Goal: Transaction & Acquisition: Purchase product/service

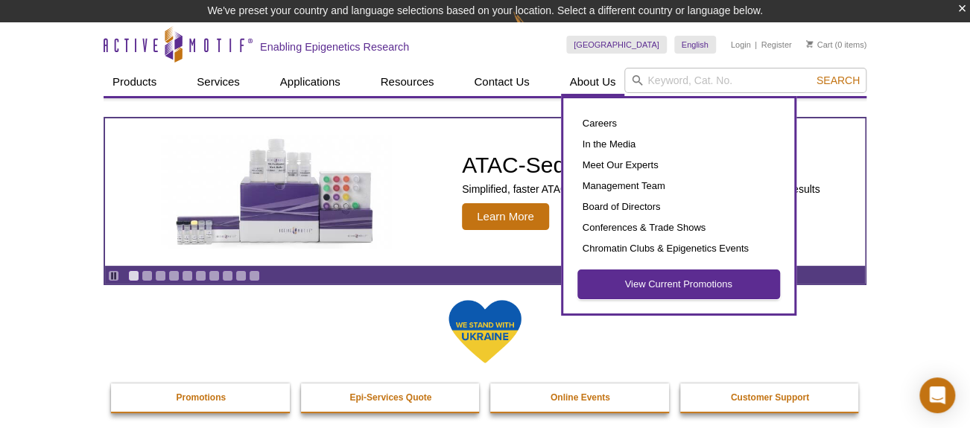
click at [694, 281] on link "View Current Promotions" at bounding box center [678, 284] width 201 height 28
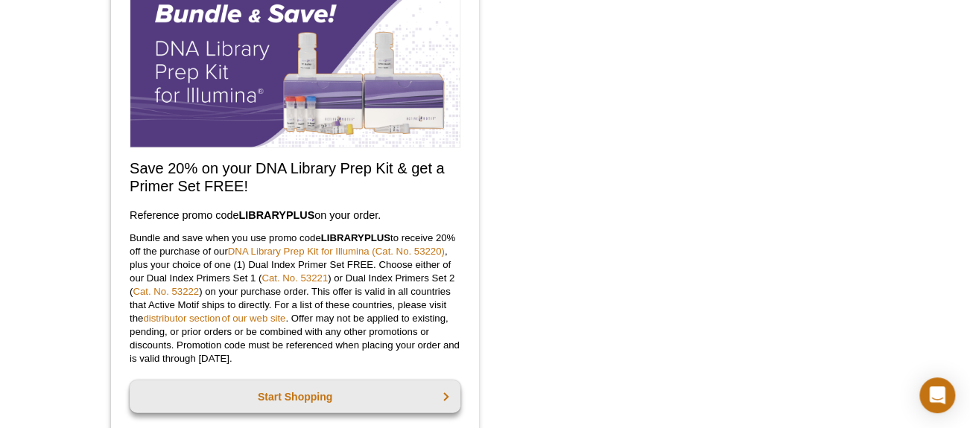
scroll to position [1288, 0]
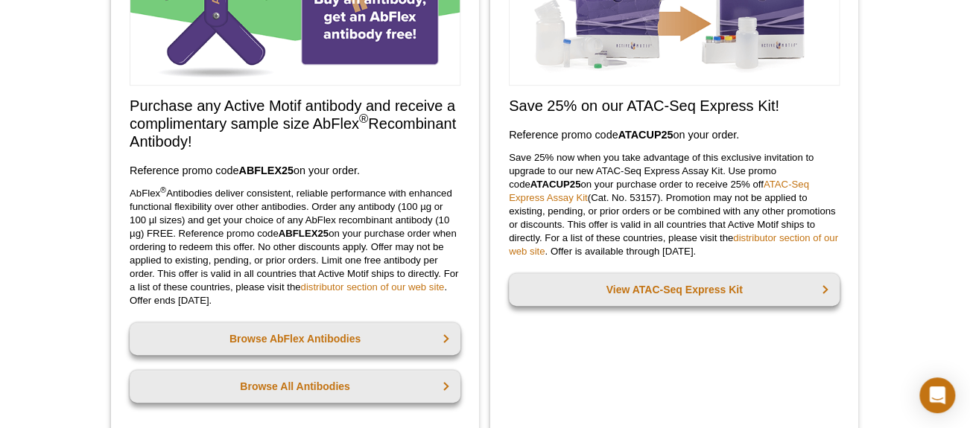
scroll to position [216, 0]
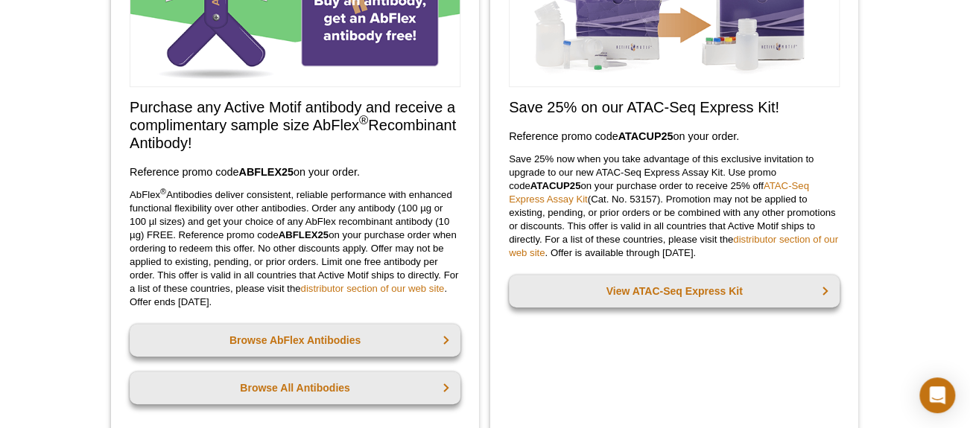
drag, startPoint x: 509, startPoint y: 102, endPoint x: 747, endPoint y: 247, distance: 278.4
click at [747, 247] on div "Save 25% on our ATAC-Seq Express Kit! Reference promo code  ATACUP25  on your o…" at bounding box center [674, 169] width 368 height 535
copy div "Save 25% on our ATAC-Seq Express Kit! Reference promo code  ATACUP25  on your o…"
click at [676, 226] on p "Save 25% now when you take advantage of this exclusive invitation to upgrade to…" at bounding box center [674, 206] width 331 height 107
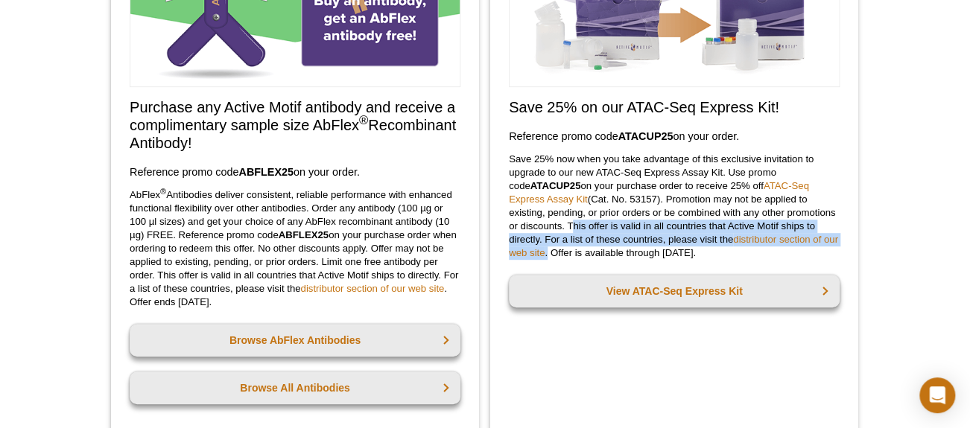
drag, startPoint x: 558, startPoint y: 224, endPoint x: 527, endPoint y: 258, distance: 45.3
click at [527, 258] on p "Save 25% now when you take advantage of this exclusive invitation to upgrade to…" at bounding box center [674, 206] width 331 height 107
copy p "This offer is valid in all countries that Active Motif ships to directly. For a…"
